Goal: Task Accomplishment & Management: Manage account settings

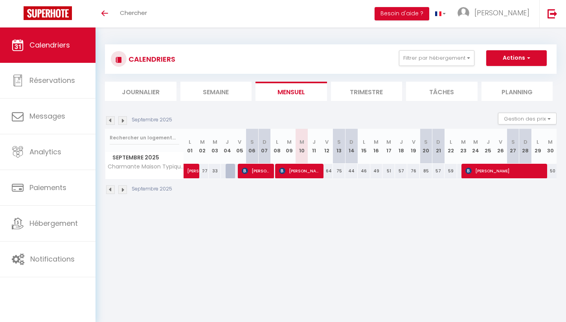
click at [307, 170] on span "[PERSON_NAME]" at bounding box center [300, 170] width 42 height 15
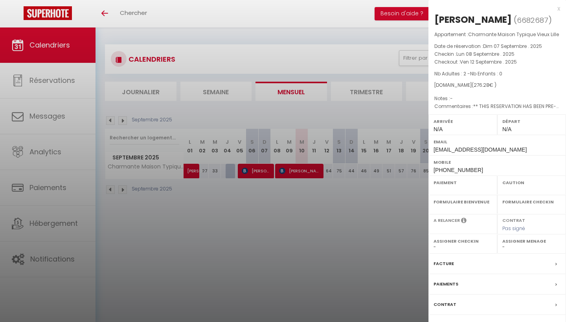
select select "OK"
select select "KO"
select select "0"
select select "1"
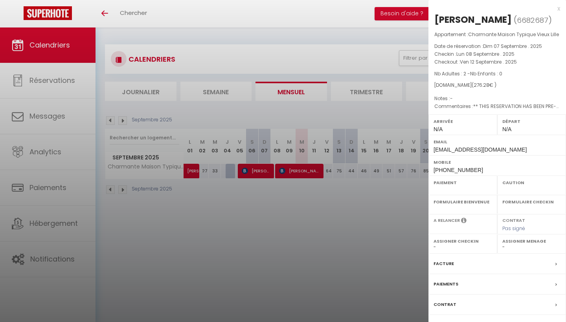
select select
select select "34293"
click at [327, 145] on div at bounding box center [283, 161] width 566 height 322
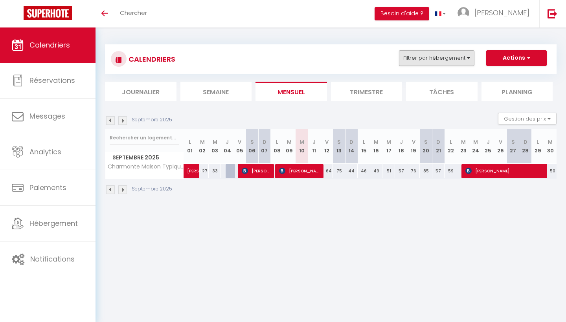
click at [447, 60] on button "Filtrer par hébergement" at bounding box center [436, 58] width 75 height 16
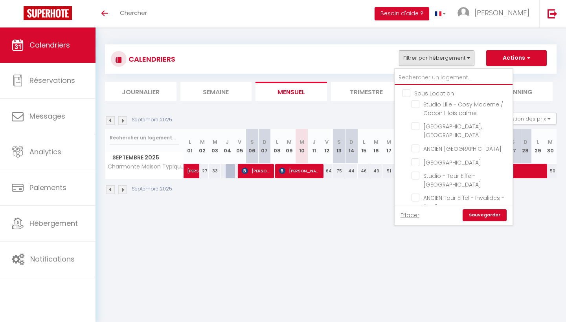
click at [436, 76] on input "text" at bounding box center [453, 78] width 118 height 14
type input "h"
checkbox input "false"
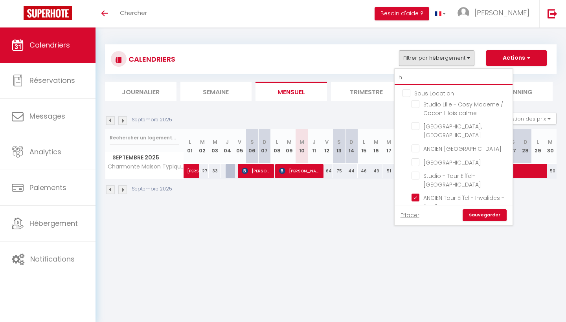
checkbox input "false"
checkbox input "true"
checkbox input "false"
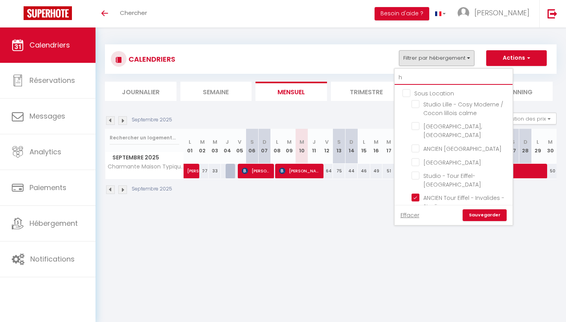
checkbox input "false"
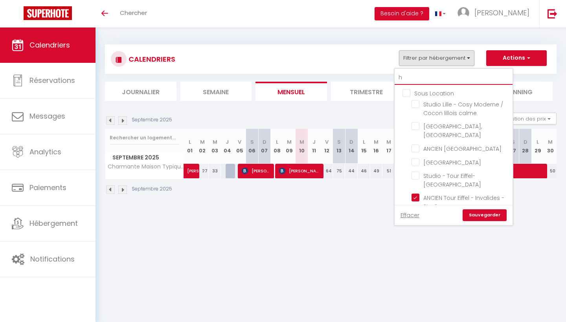
checkbox input "false"
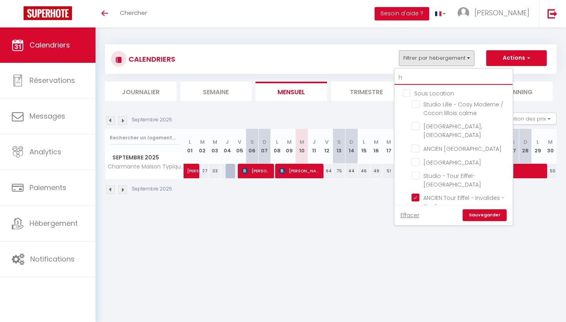
checkbox input "false"
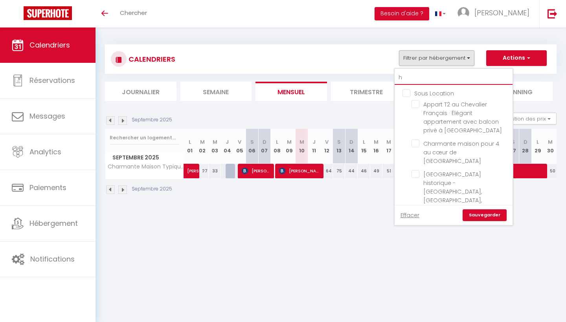
type input "ho"
checkbox input "false"
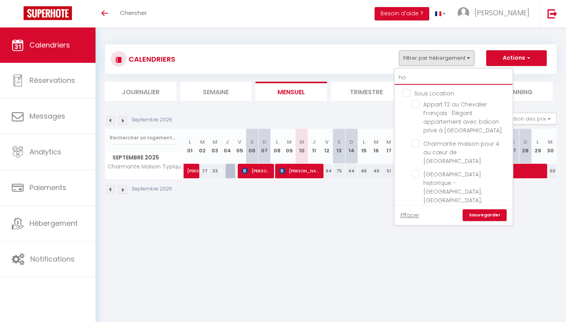
type input "hot"
checkbox input "false"
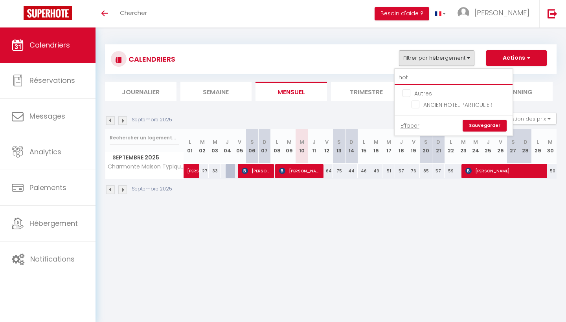
type input "ho"
checkbox input "false"
type input "h"
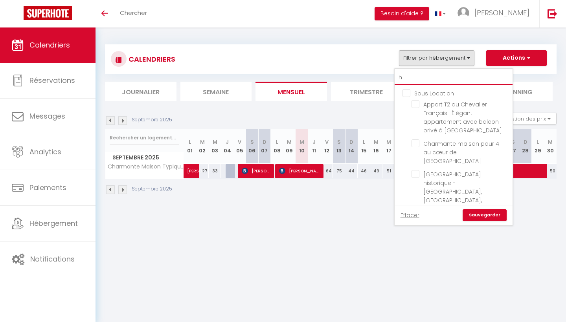
checkbox input "false"
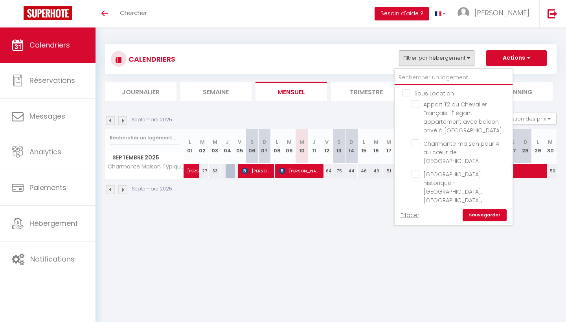
checkbox input "false"
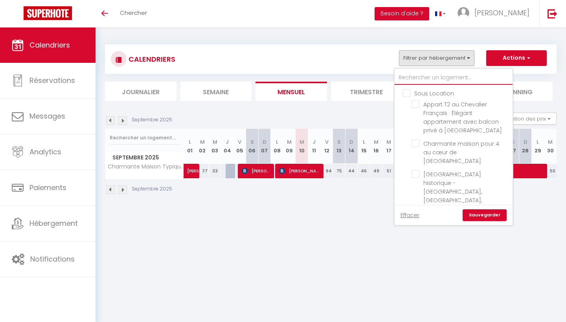
checkbox input "false"
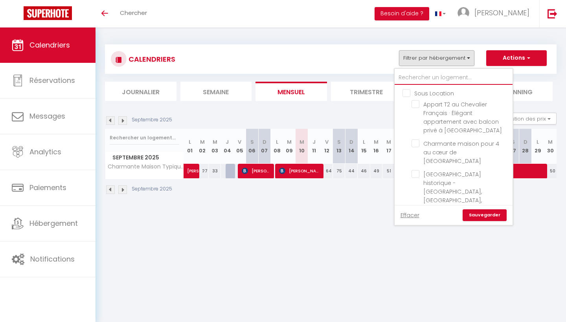
checkbox input "false"
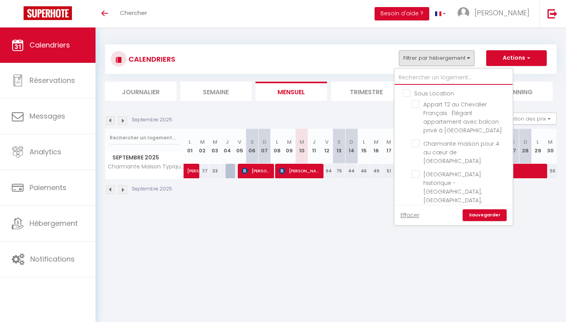
checkbox input "false"
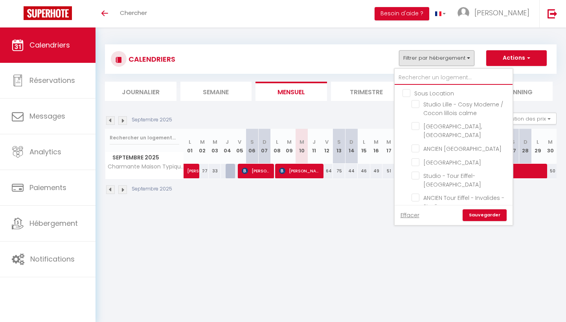
type input "H"
checkbox input "false"
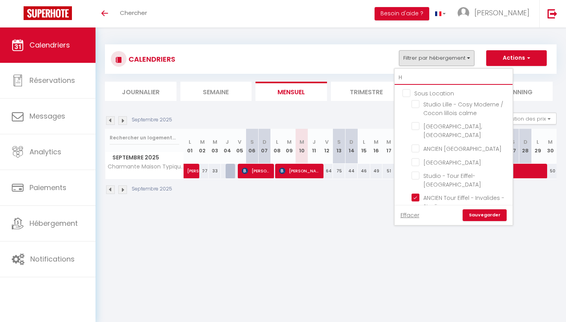
checkbox input "false"
checkbox input "true"
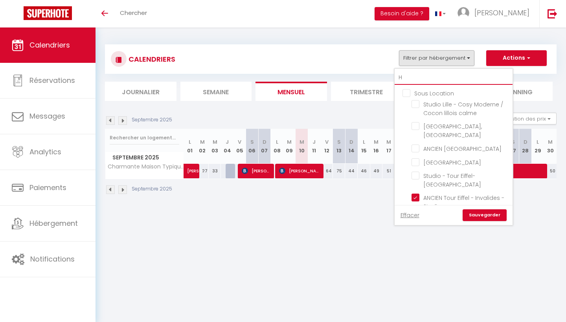
checkbox input "false"
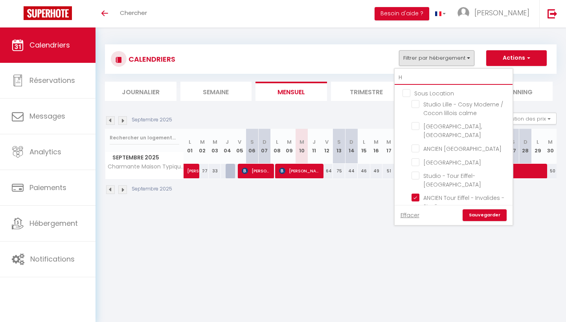
checkbox input "false"
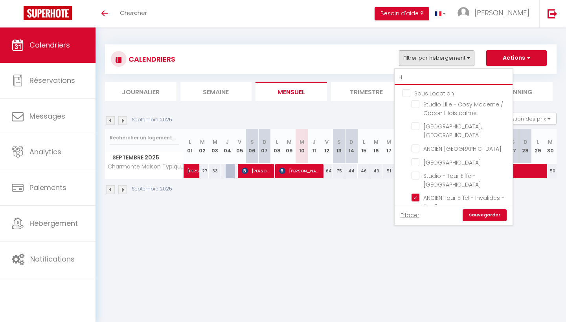
checkbox input "false"
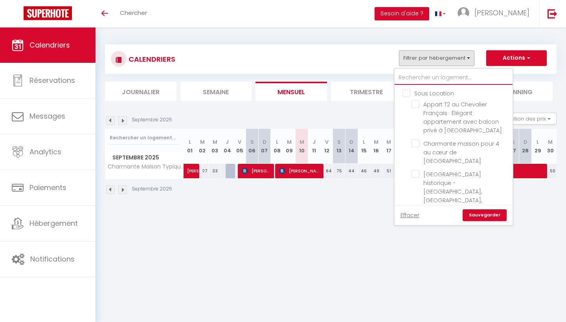
checkbox input "false"
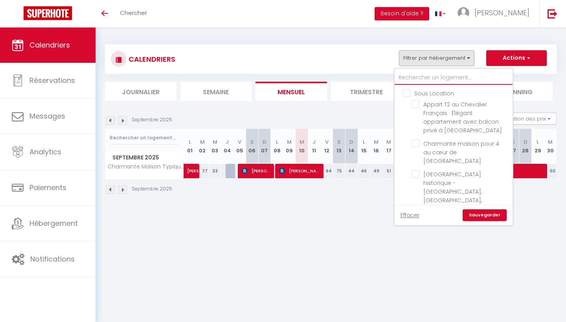
checkbox input "false"
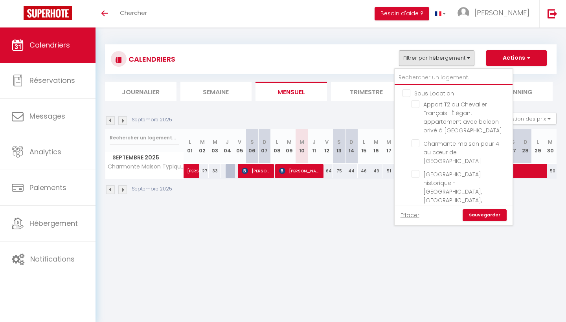
checkbox input "false"
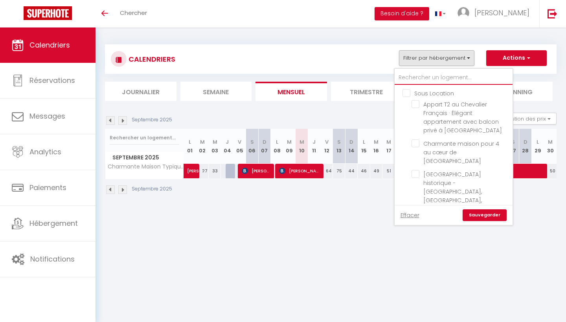
checkbox input "false"
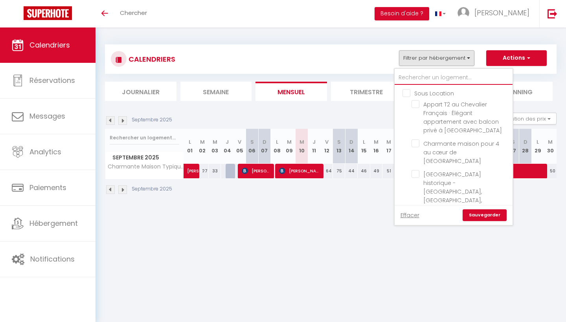
checkbox input "false"
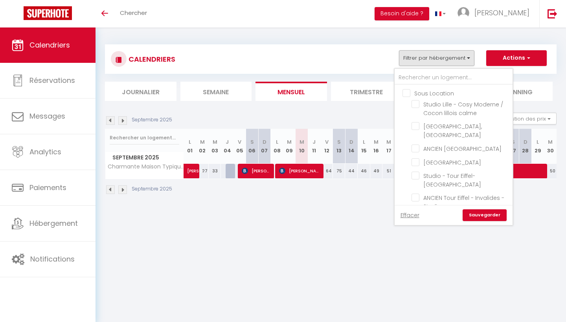
click at [346, 222] on body "🟢 Des questions ou besoin d'assistance pour la migration AirBnB? Connectez-vous…" at bounding box center [283, 188] width 566 height 322
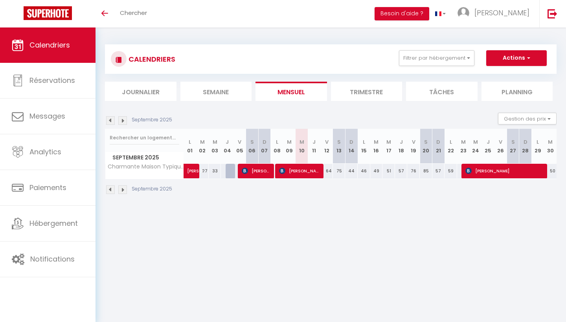
click at [298, 170] on span "[PERSON_NAME]" at bounding box center [300, 170] width 42 height 15
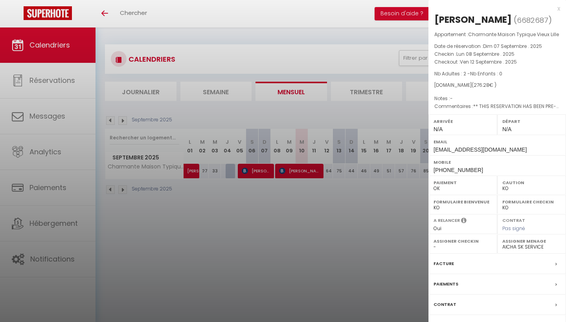
click at [363, 125] on div at bounding box center [283, 161] width 566 height 322
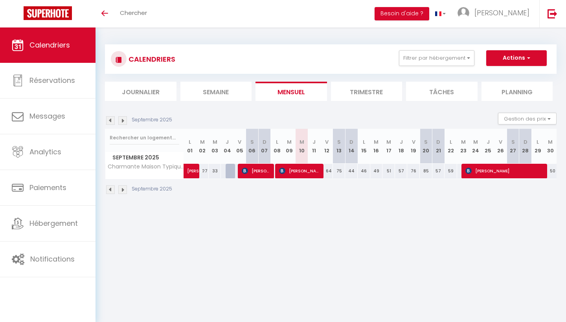
click at [261, 165] on span "[PERSON_NAME]" at bounding box center [256, 170] width 29 height 15
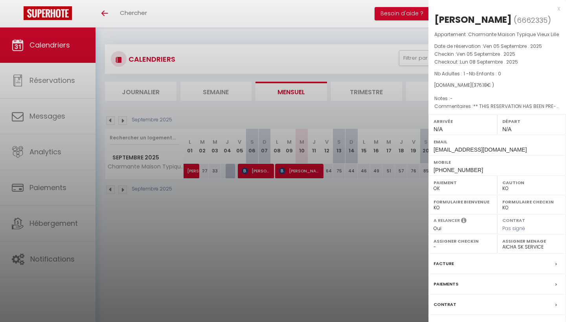
click at [261, 162] on div at bounding box center [283, 161] width 566 height 322
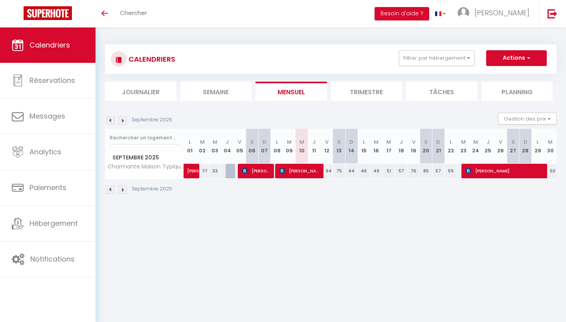
click at [192, 168] on span "[PERSON_NAME]-[PERSON_NAME]" at bounding box center [196, 166] width 18 height 15
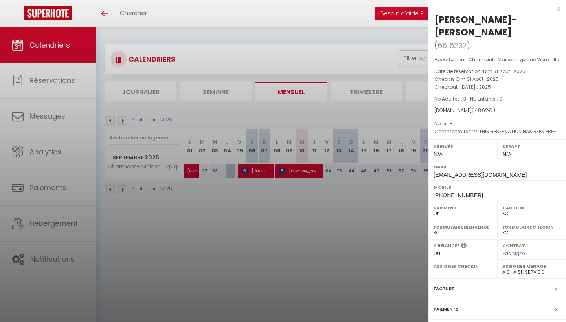
click at [220, 154] on div at bounding box center [283, 161] width 566 height 322
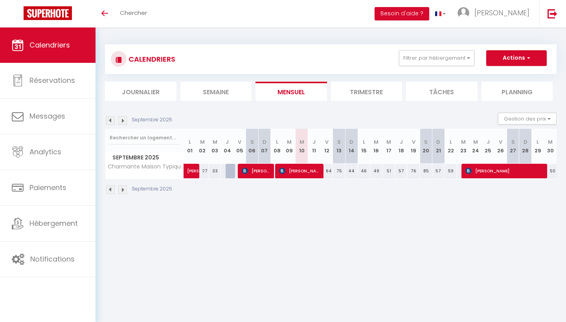
click at [304, 170] on span "[PERSON_NAME]" at bounding box center [300, 170] width 42 height 15
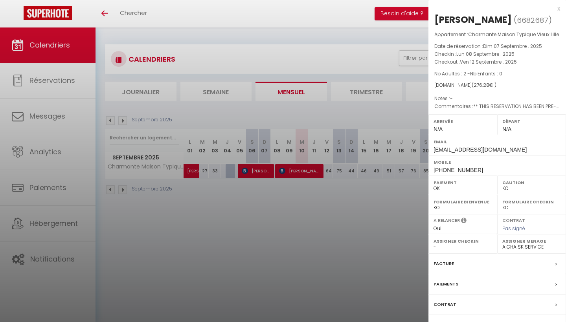
click at [301, 147] on div at bounding box center [283, 161] width 566 height 322
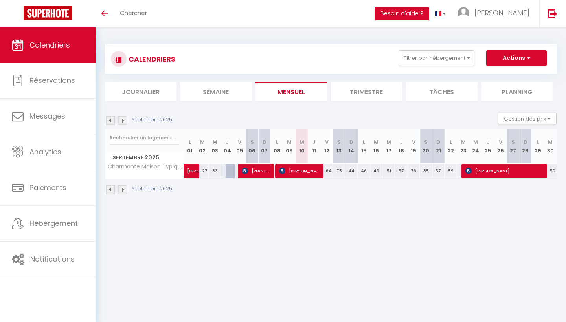
click at [482, 168] on span "[PERSON_NAME]" at bounding box center [505, 170] width 80 height 15
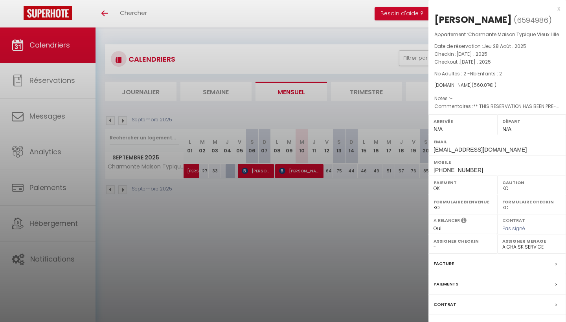
click at [347, 129] on div at bounding box center [283, 161] width 566 height 322
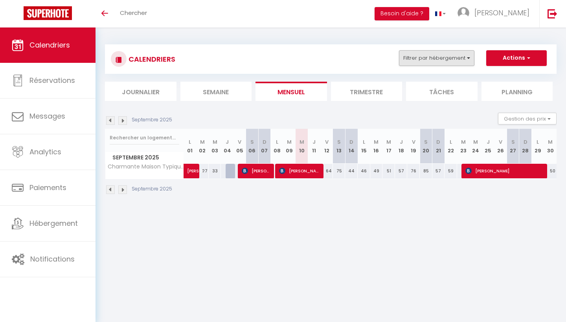
click at [432, 53] on button "Filtrer par hébergement" at bounding box center [436, 58] width 75 height 16
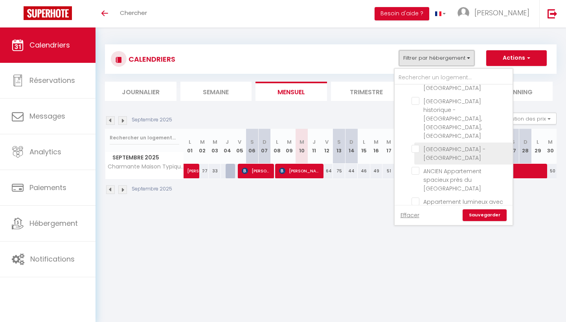
scroll to position [238, 0]
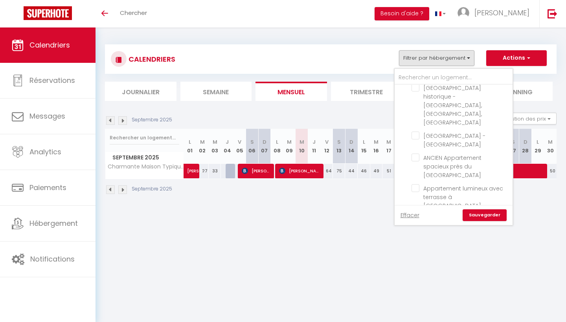
click at [414, 215] on input "Hôtel Particuler élégant et moderne" at bounding box center [460, 219] width 98 height 8
checkbox input "true"
checkbox input "false"
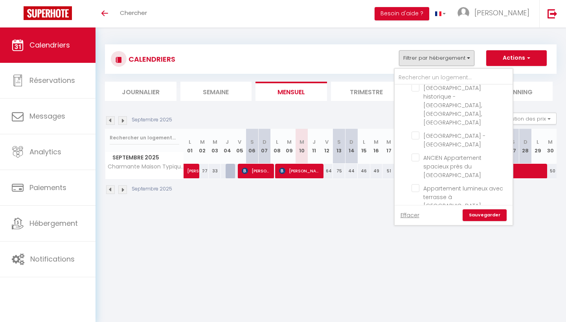
checkbox input "false"
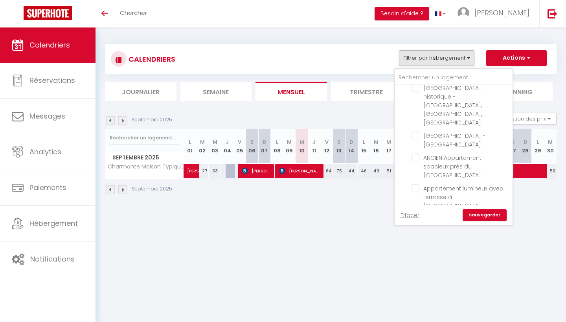
checkbox input "false"
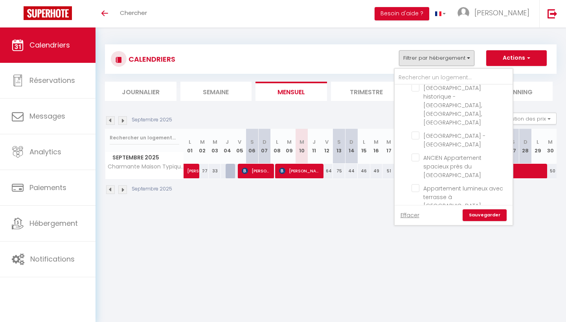
checkbox input "false"
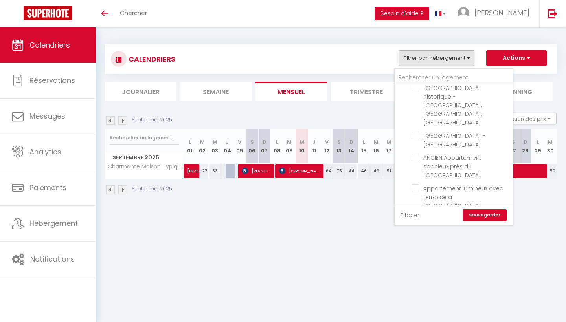
checkbox input "false"
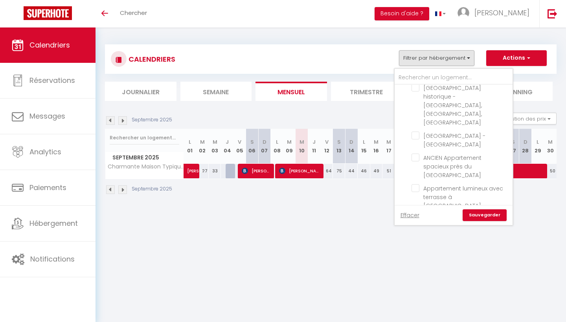
checkbox input "false"
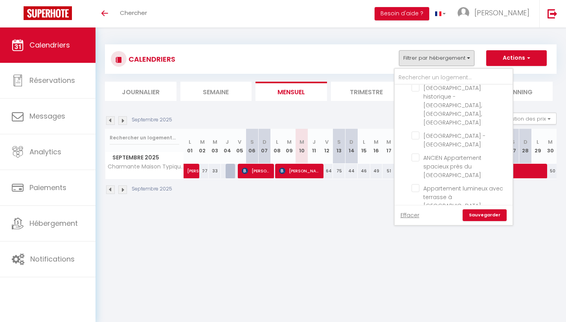
checkbox input "false"
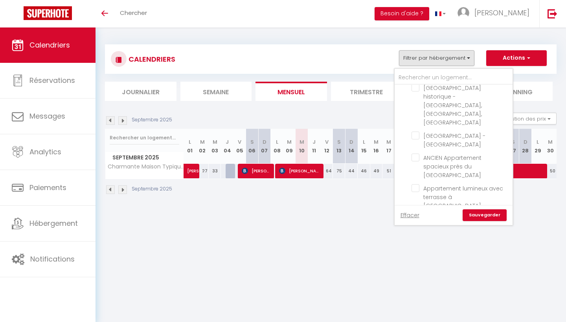
checkbox input "false"
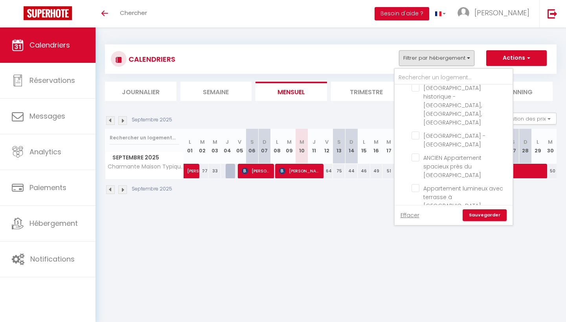
checkbox input "false"
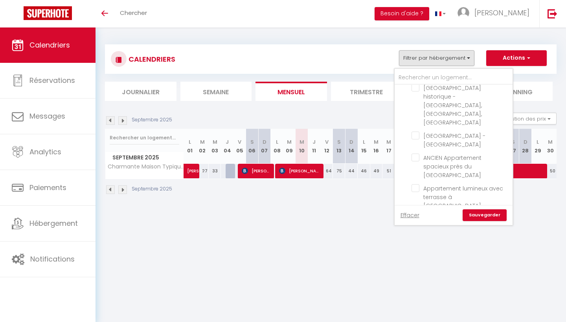
checkbox input "false"
click at [478, 215] on link "Sauvegarder" at bounding box center [484, 215] width 44 height 12
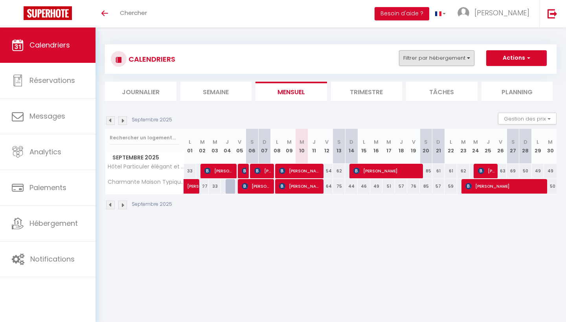
click at [452, 56] on button "Filtrer par hébergement" at bounding box center [436, 58] width 75 height 16
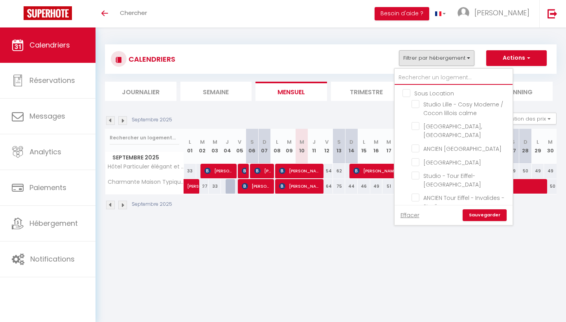
click at [437, 77] on input "text" at bounding box center [453, 78] width 118 height 14
type input "r"
checkbox input "false"
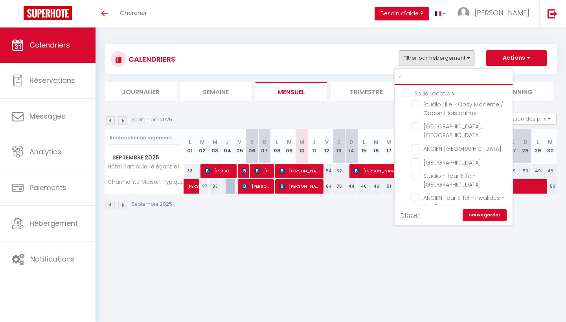
checkbox input "false"
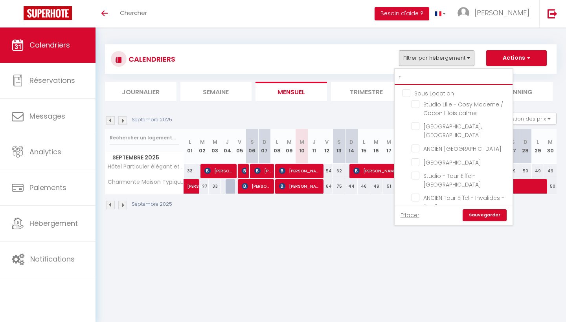
checkbox input "false"
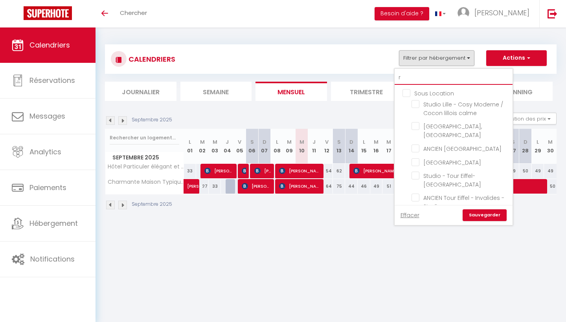
checkbox input "false"
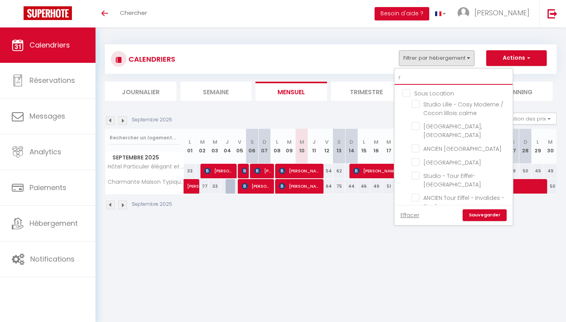
checkbox input "false"
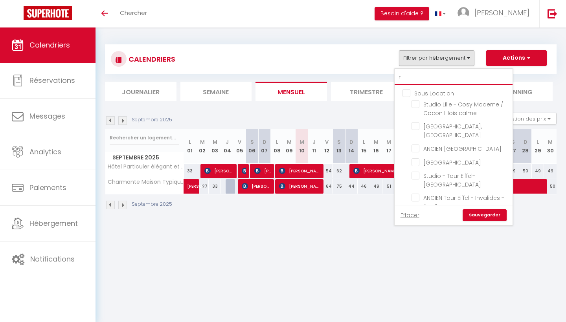
checkbox input "false"
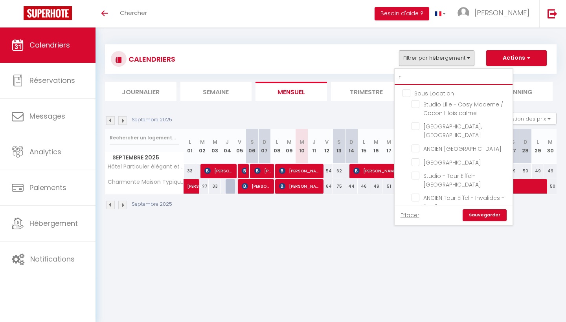
checkbox input "false"
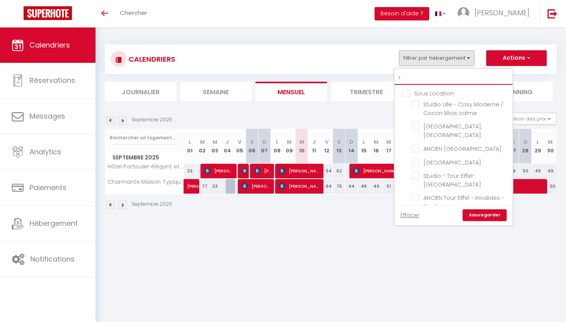
checkbox input "false"
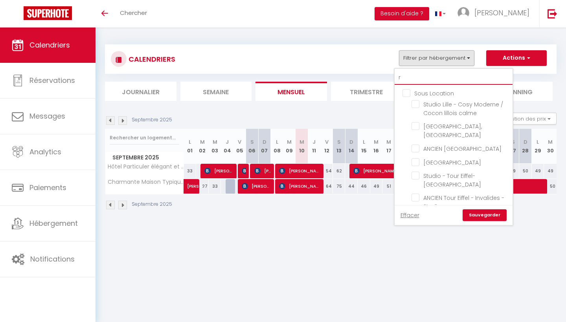
checkbox input "false"
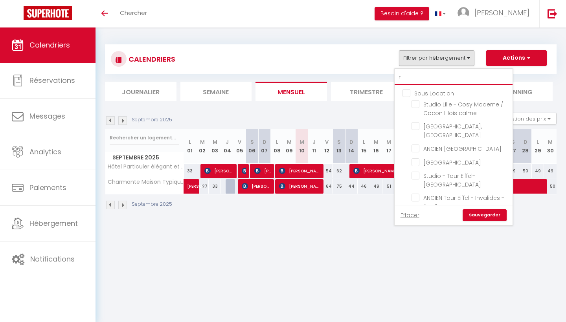
type input "ra"
checkbox input "false"
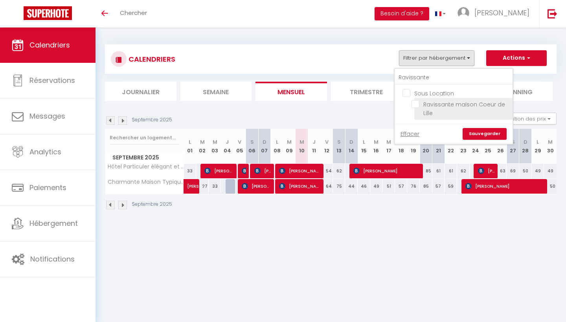
drag, startPoint x: 437, startPoint y: 77, endPoint x: 416, endPoint y: 104, distance: 35.0
click at [415, 104] on input "Ravissante maison Coeur de Lille" at bounding box center [460, 104] width 98 height 8
click at [475, 132] on link "Sauvegarder" at bounding box center [484, 134] width 44 height 12
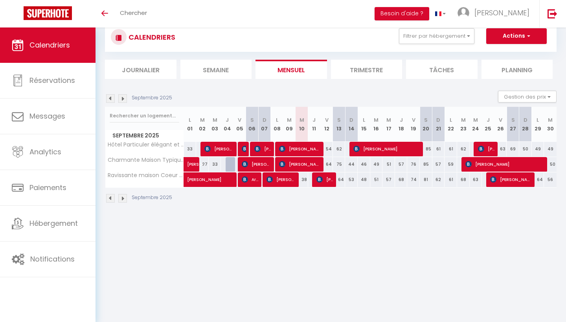
scroll to position [22, 0]
